Goal: Task Accomplishment & Management: Use online tool/utility

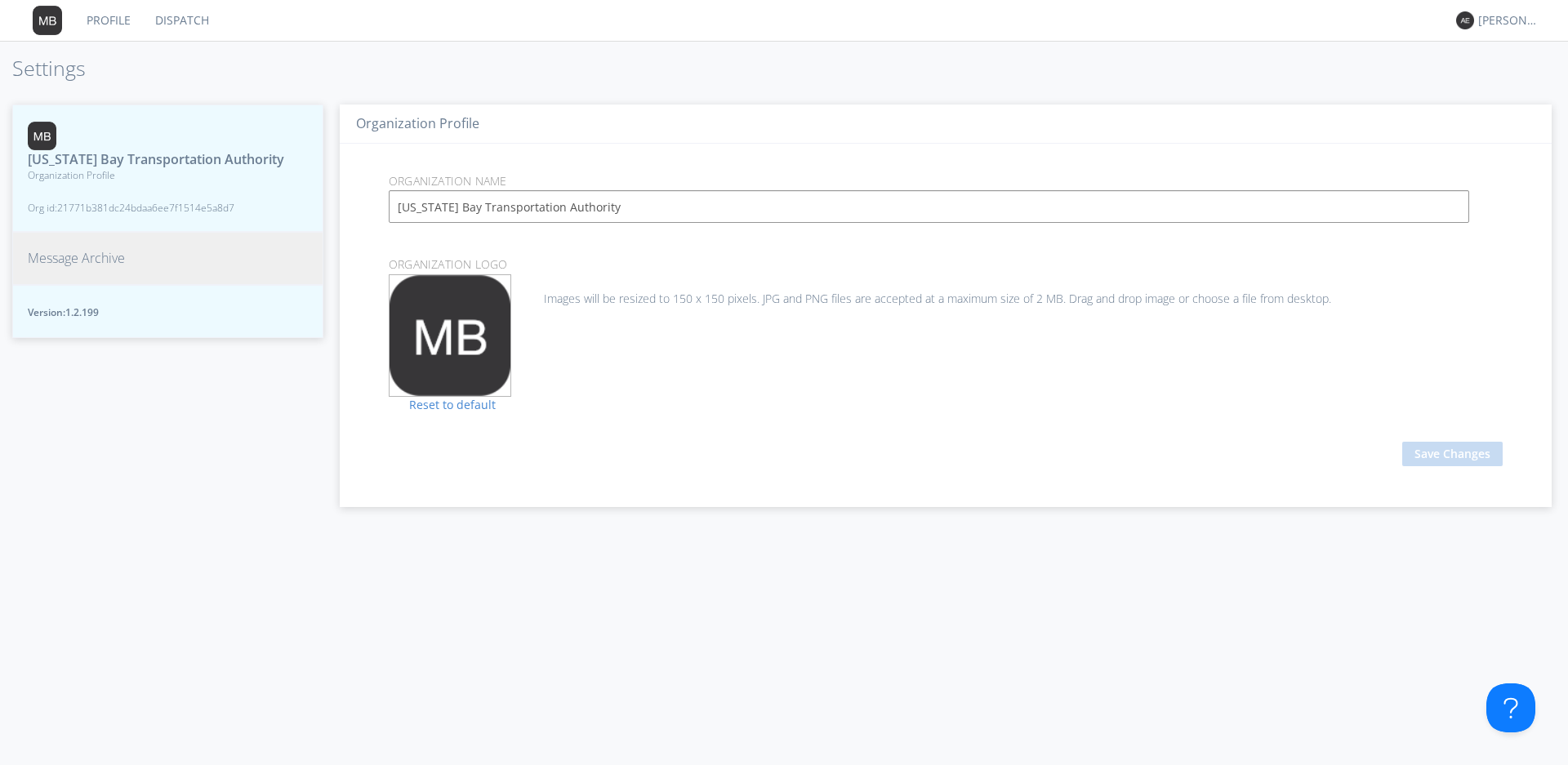
click at [92, 268] on span "Message Archive" at bounding box center [75, 259] width 97 height 19
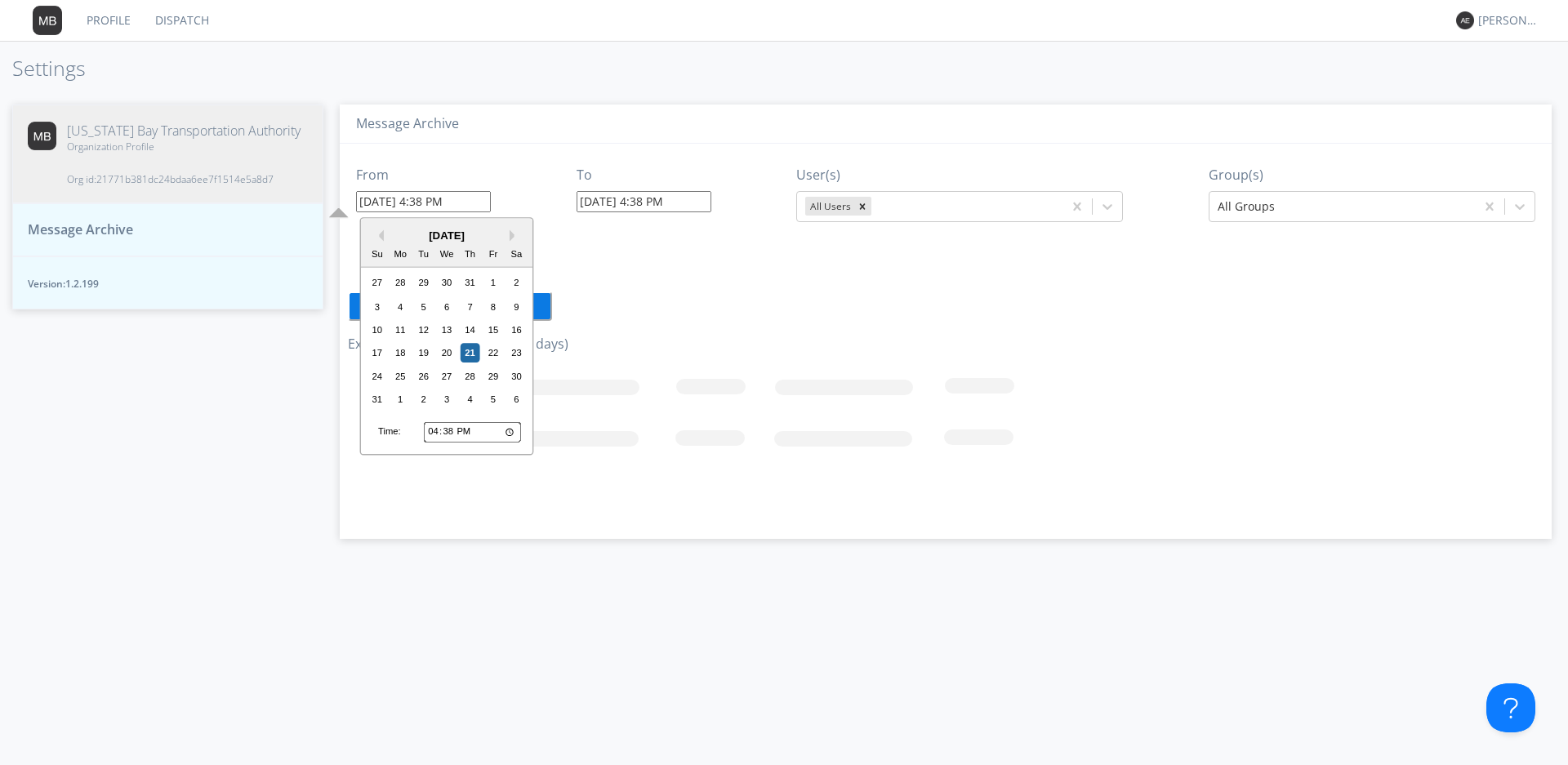
click at [444, 204] on input "[DATE] 4:38 PM" at bounding box center [423, 201] width 134 height 21
type input "[DATE] 1:30 PM"
click at [649, 199] on input "[DATE] 4:38 PM" at bounding box center [643, 201] width 134 height 21
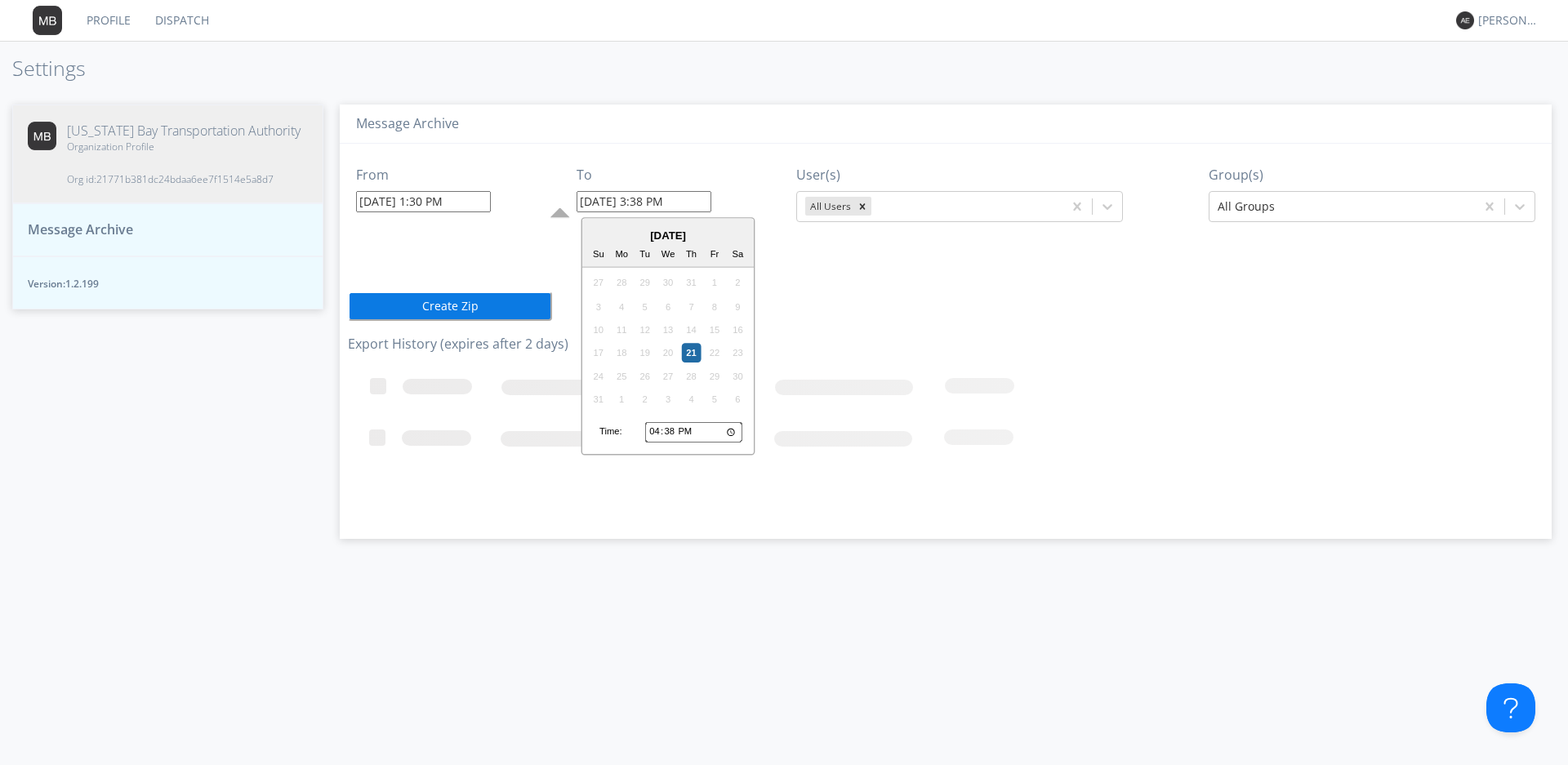
type input "[DATE] 3:38 PM"
click at [826, 302] on div "From [DATE] 1:30 PM To [DATE] 3:38 PM User(s) All Users Group(s) All Groups Cre…" at bounding box center [945, 335] width 1195 height 383
click at [866, 206] on icon "Remove All Users" at bounding box center [862, 206] width 11 height 11
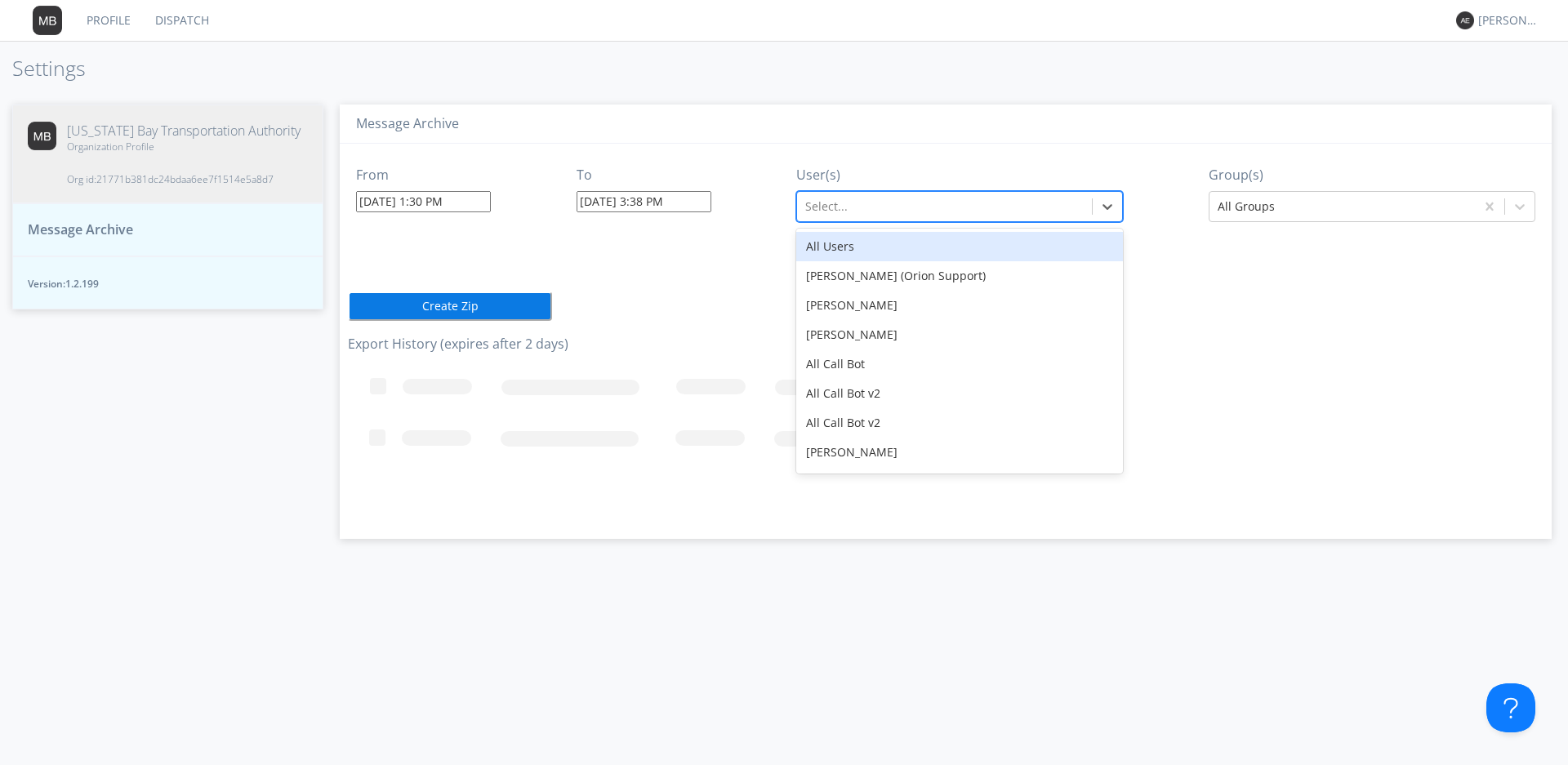
click at [866, 206] on div at bounding box center [944, 206] width 278 height 20
type input "3076"
click at [820, 242] on div "V3076" at bounding box center [959, 247] width 326 height 29
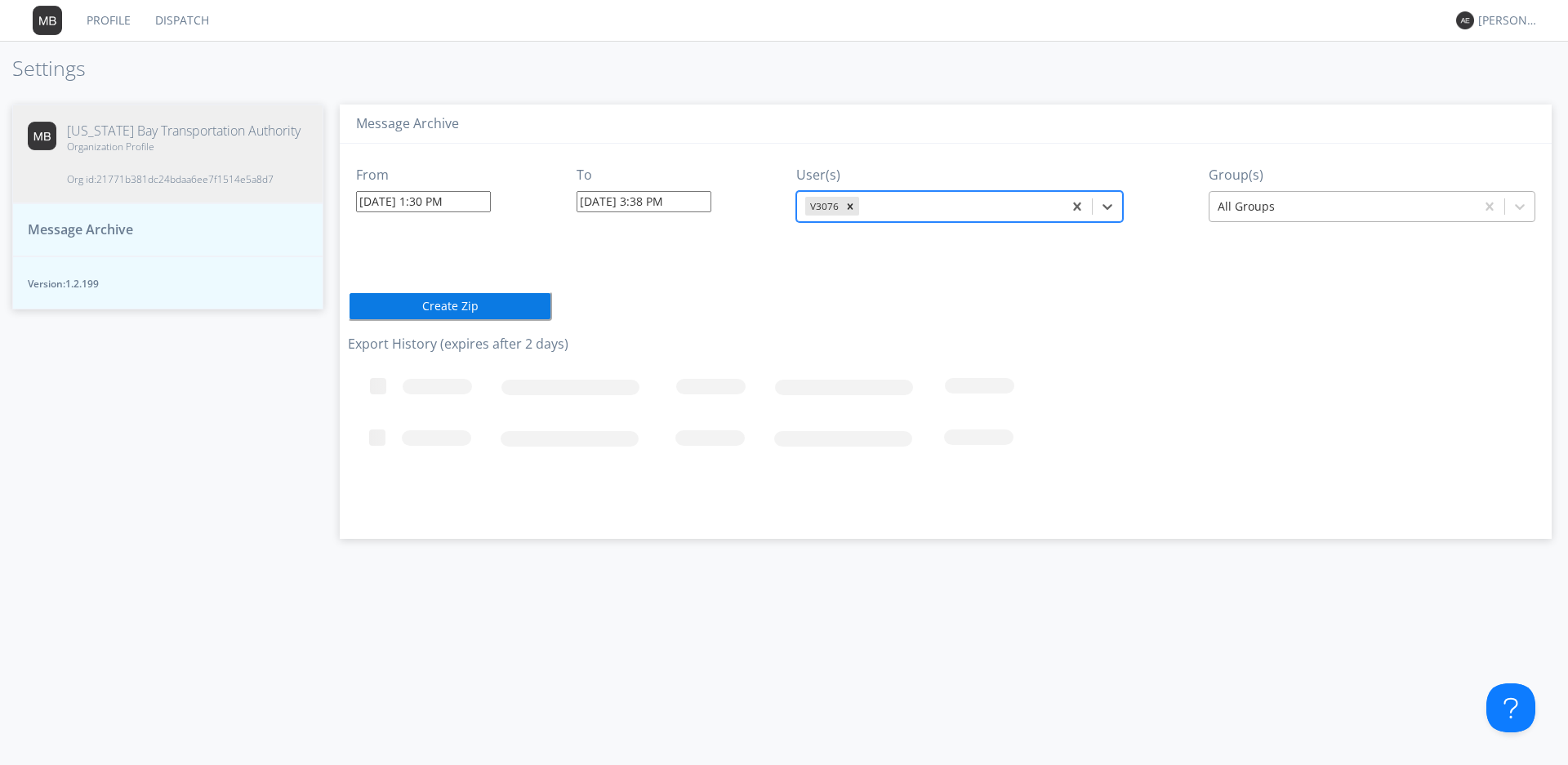
click at [1289, 200] on div at bounding box center [1342, 206] width 249 height 20
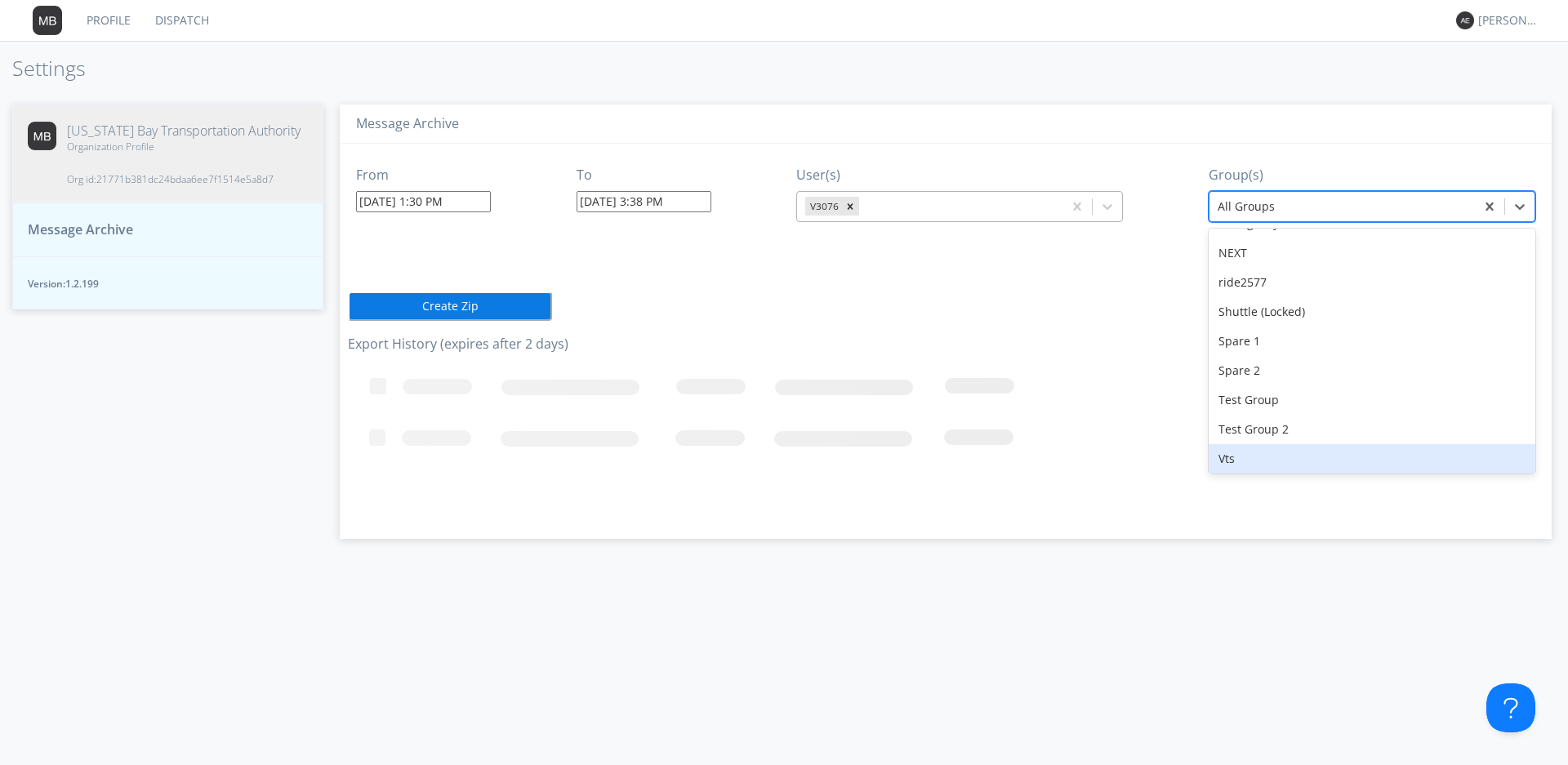
scroll to position [144, 0]
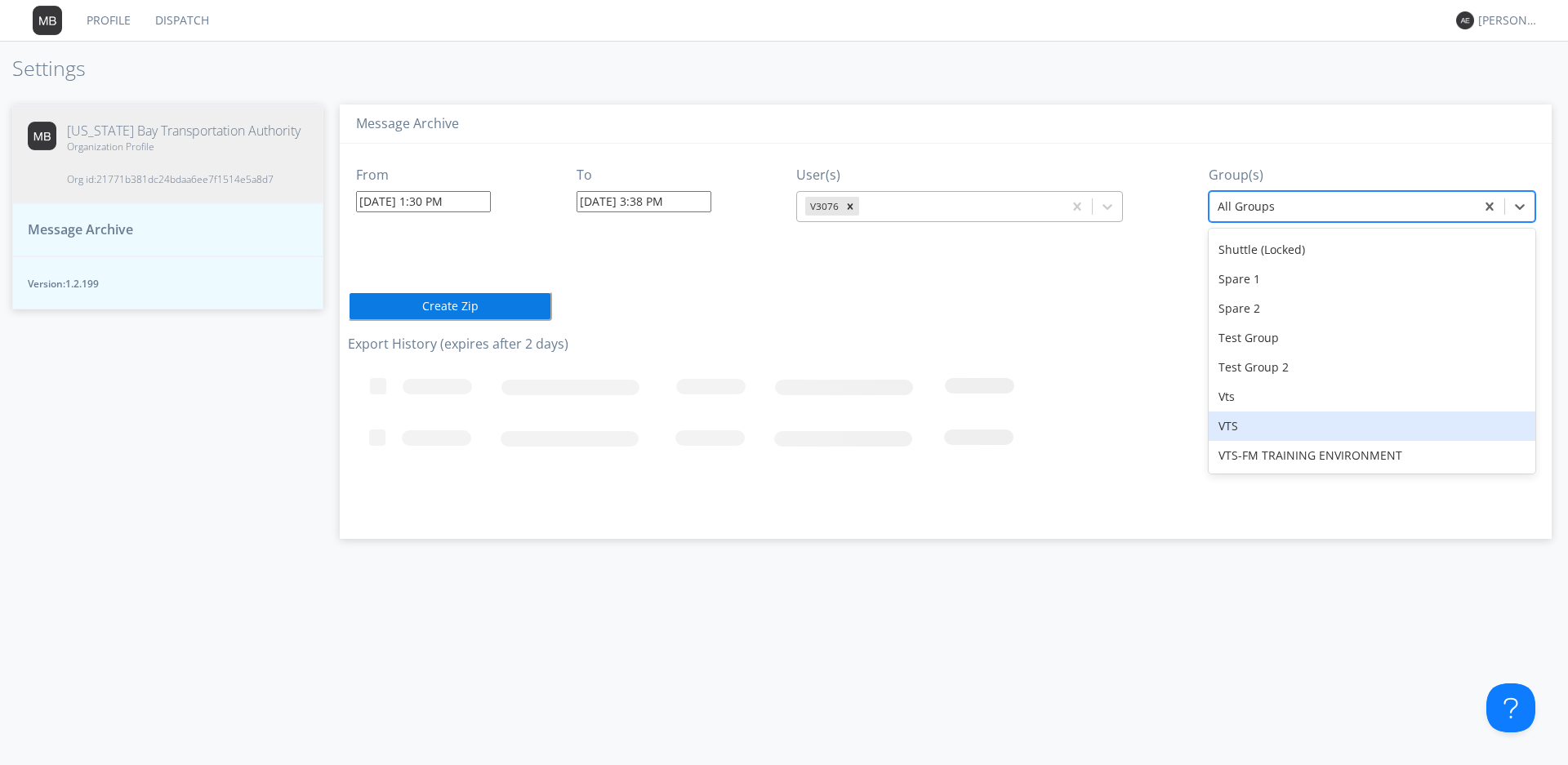
click at [1250, 431] on div "VTS" at bounding box center [1371, 427] width 326 height 29
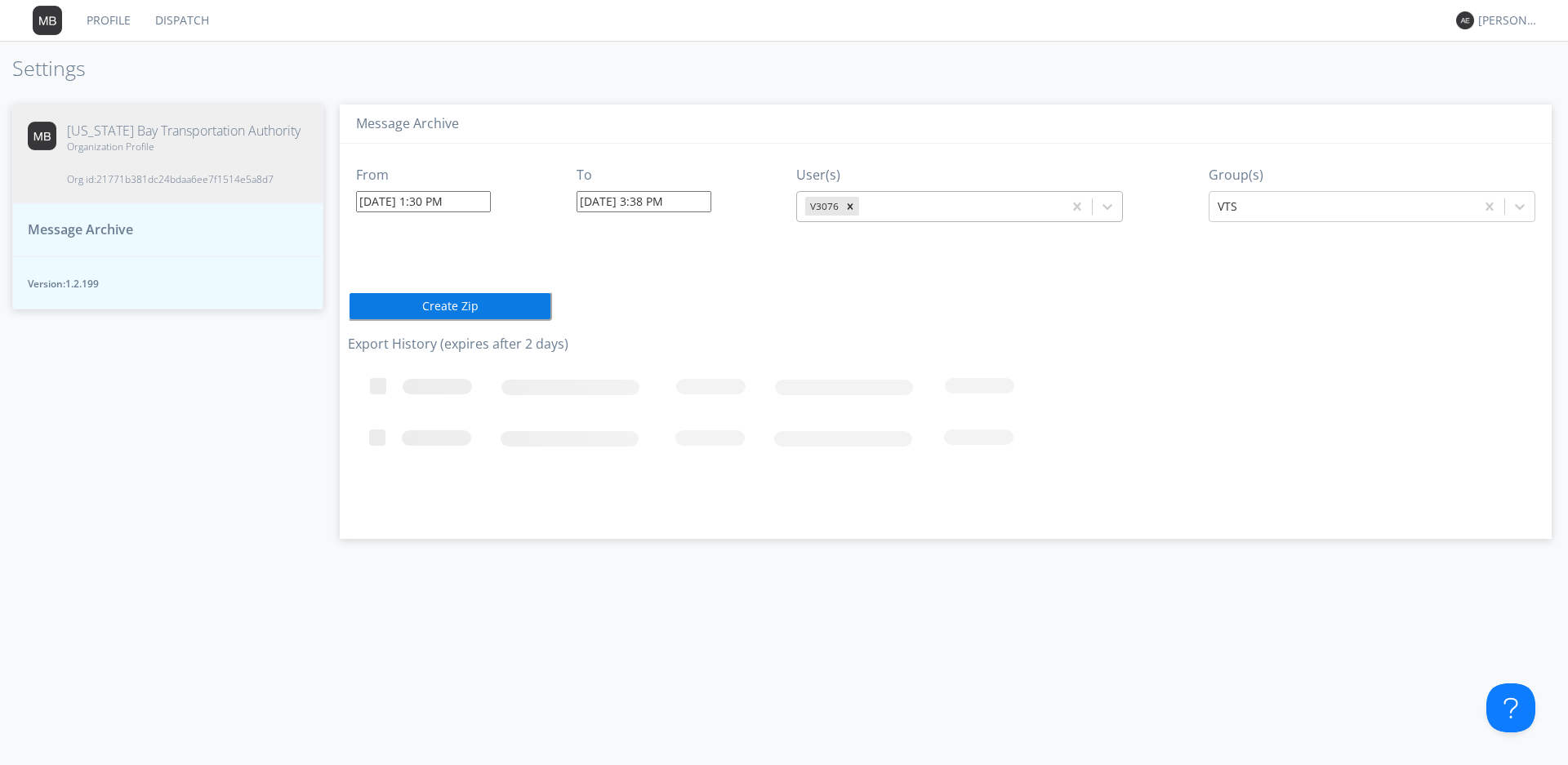
click at [513, 310] on button "Create Zip" at bounding box center [450, 306] width 204 height 29
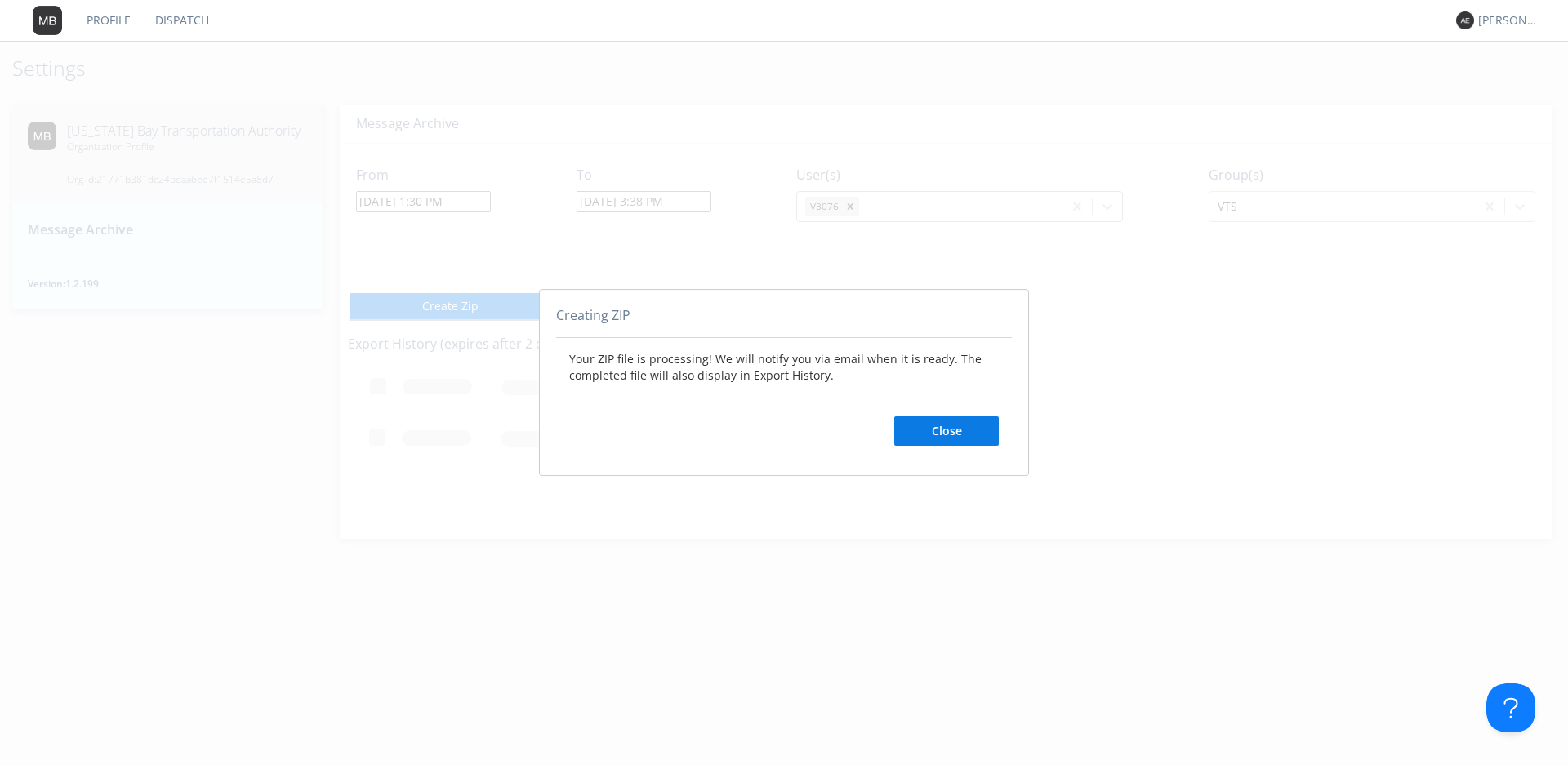
click at [921, 439] on button "Close" at bounding box center [946, 431] width 104 height 29
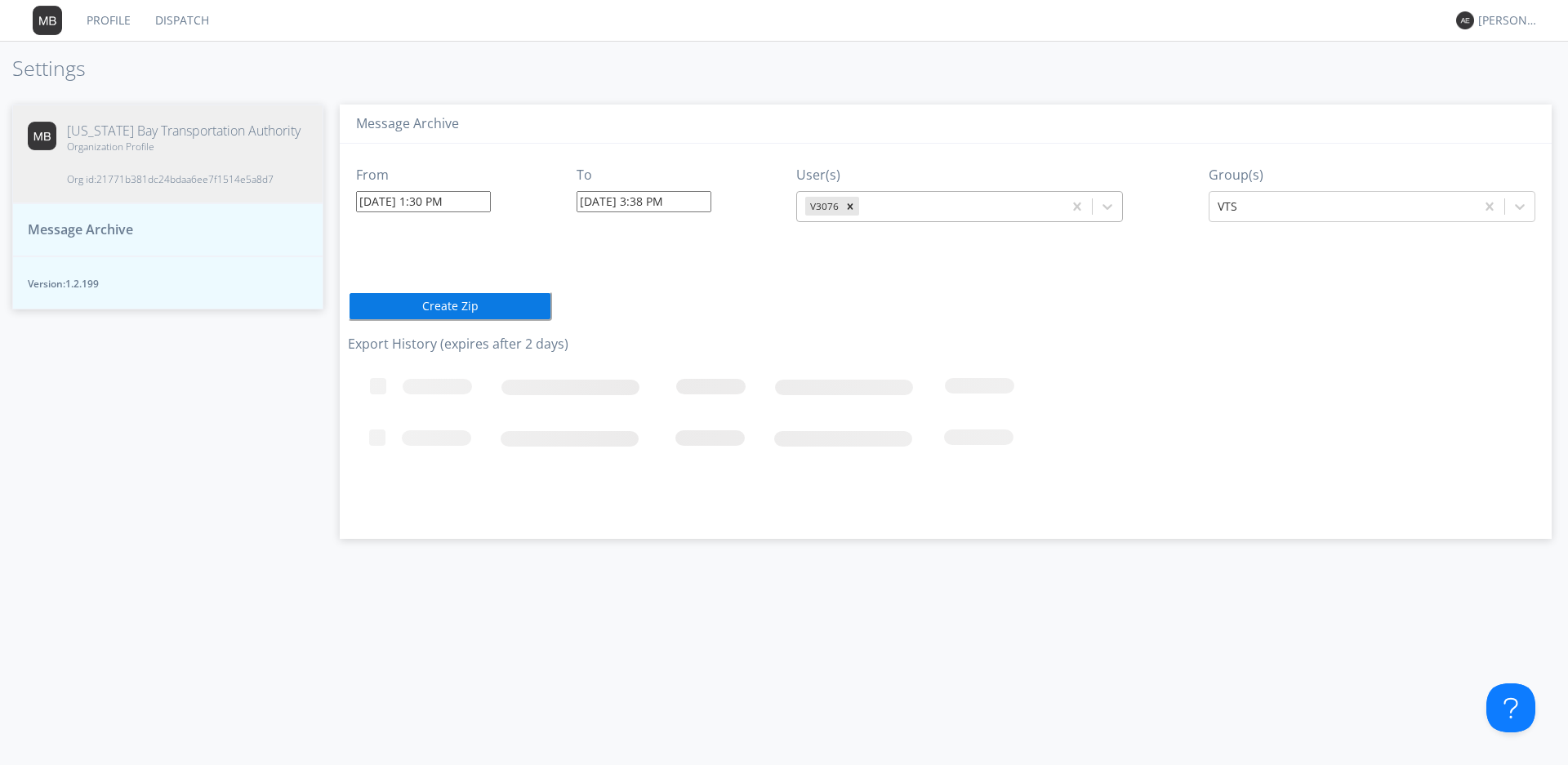
click at [179, 25] on link "Dispatch" at bounding box center [182, 21] width 79 height 41
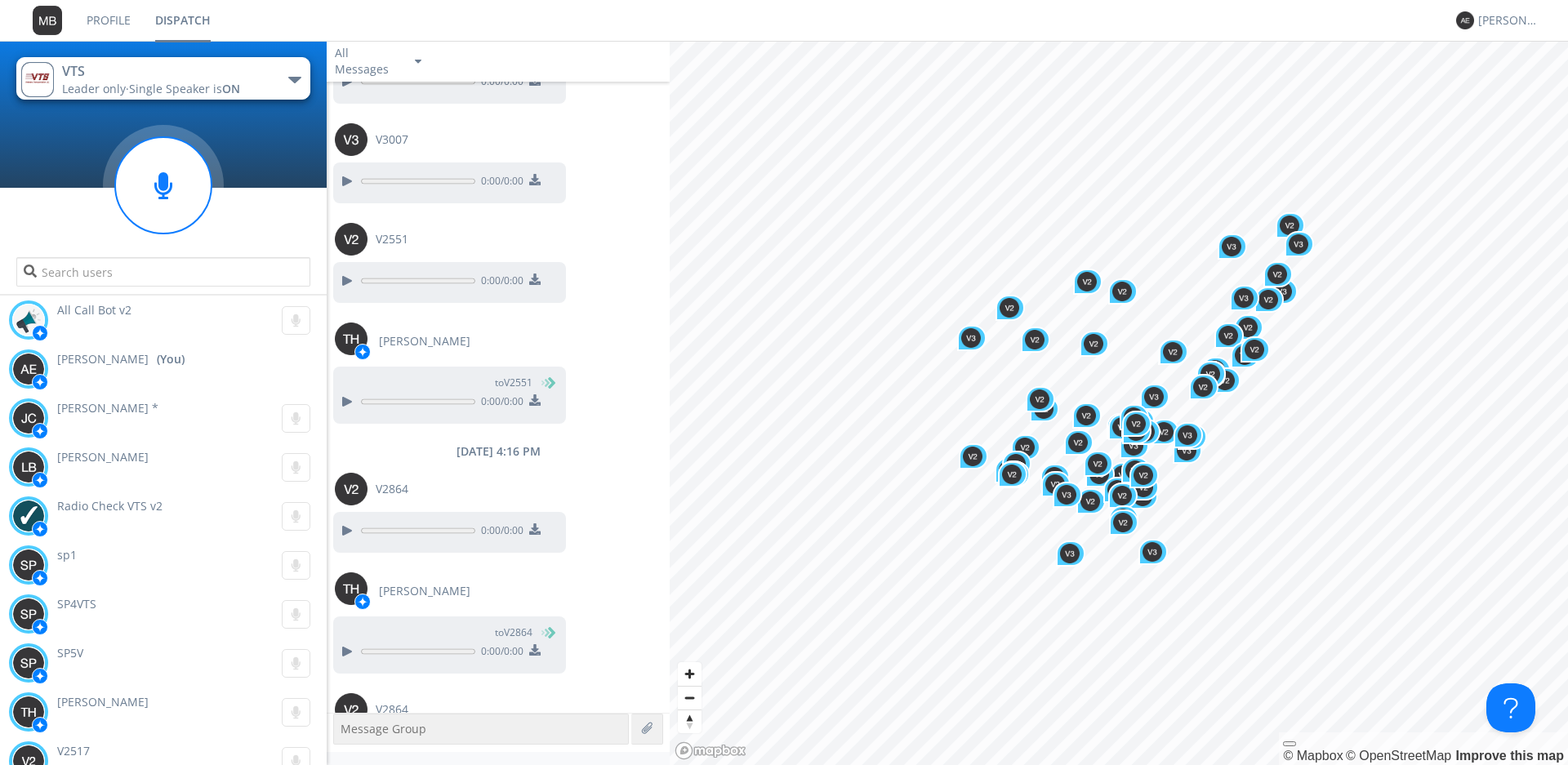
scroll to position [1617, 0]
